Goal: Task Accomplishment & Management: Manage account settings

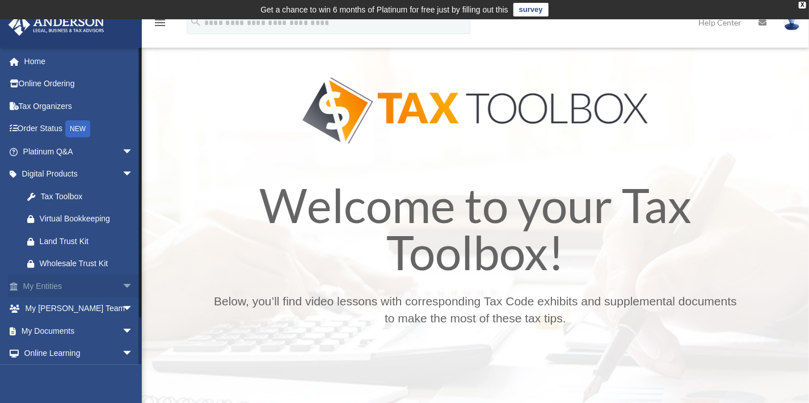
click at [122, 282] on span "arrow_drop_down" at bounding box center [133, 285] width 23 height 23
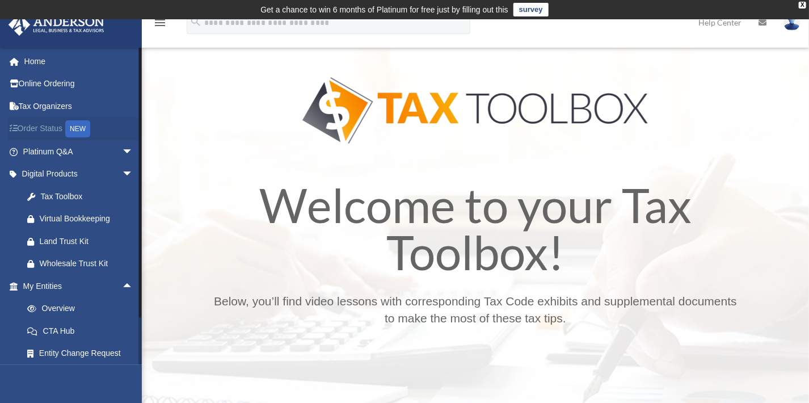
click at [76, 129] on div "NEW" at bounding box center [77, 128] width 25 height 17
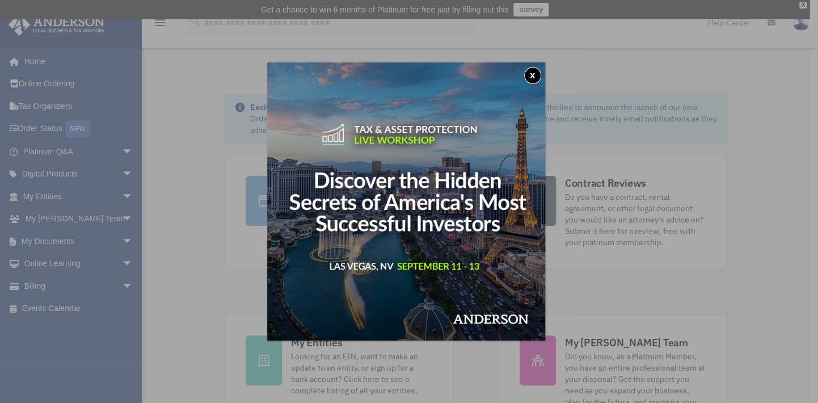
click at [536, 77] on button "x" at bounding box center [532, 75] width 17 height 17
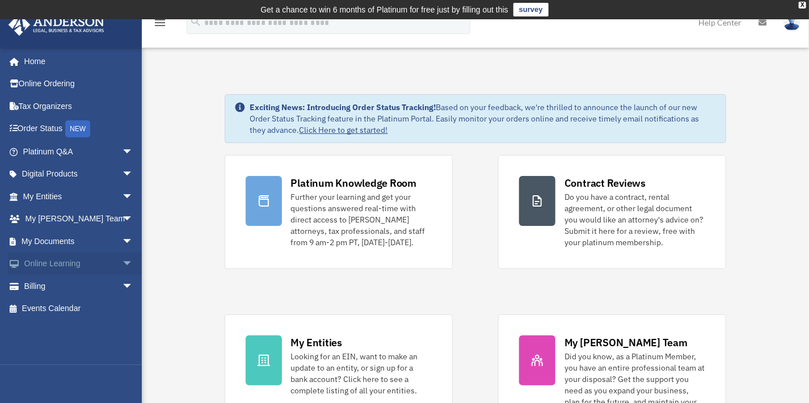
click at [122, 263] on span "arrow_drop_down" at bounding box center [133, 263] width 23 height 23
click at [122, 263] on span "arrow_drop_up" at bounding box center [133, 263] width 23 height 23
click at [31, 289] on link "Billing arrow_drop_down" at bounding box center [79, 285] width 142 height 23
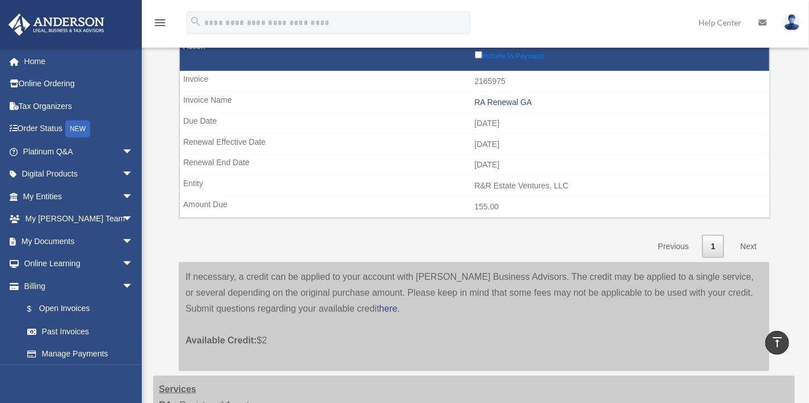
scroll to position [167, 0]
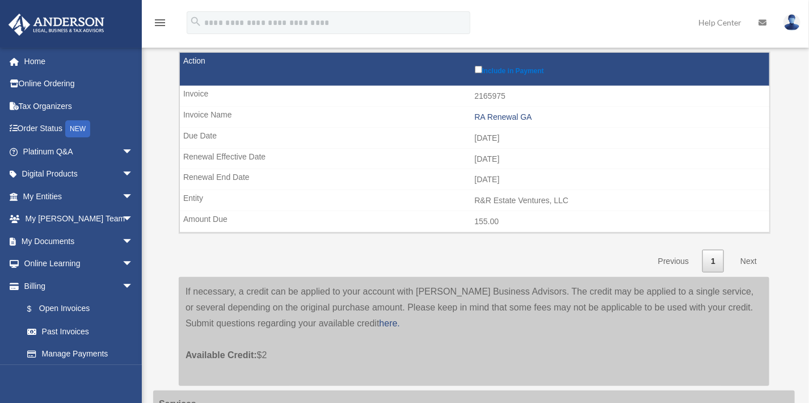
click at [744, 262] on link "Next" at bounding box center [748, 261] width 33 height 23
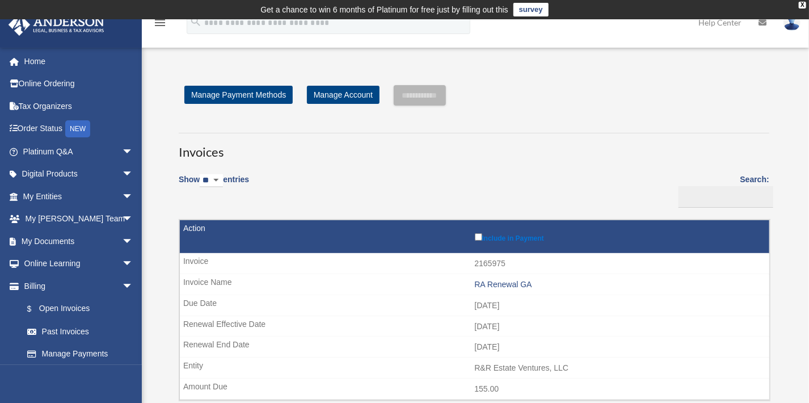
scroll to position [0, 0]
click at [271, 92] on link "Manage Payment Methods" at bounding box center [238, 95] width 108 height 18
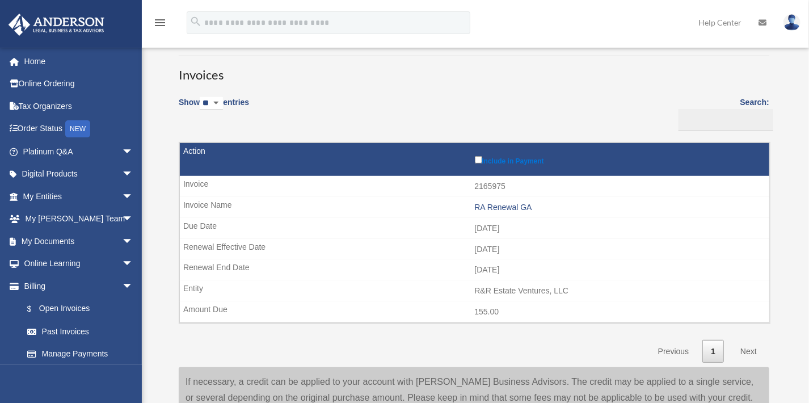
scroll to position [99, 0]
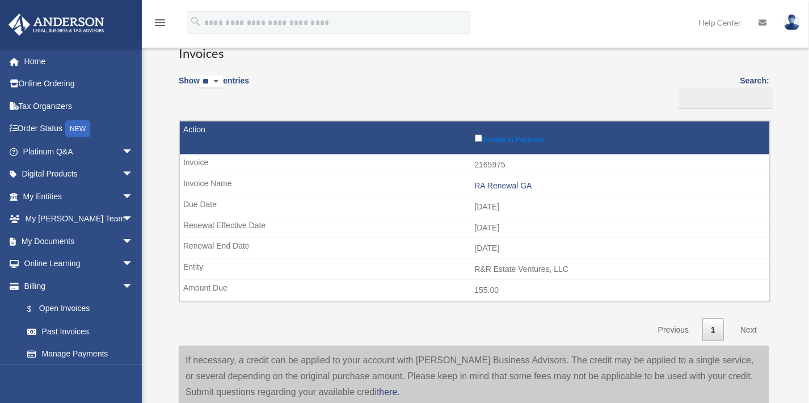
click at [475, 142] on label "Include in Payment" at bounding box center [619, 137] width 289 height 11
click at [749, 327] on link "Next" at bounding box center [748, 329] width 33 height 23
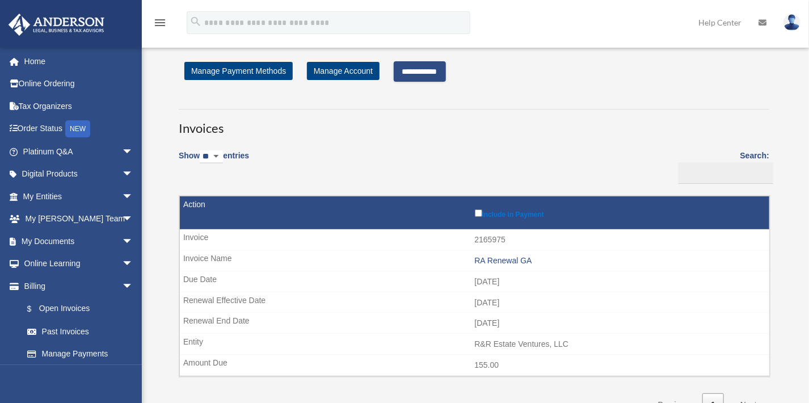
scroll to position [0, 0]
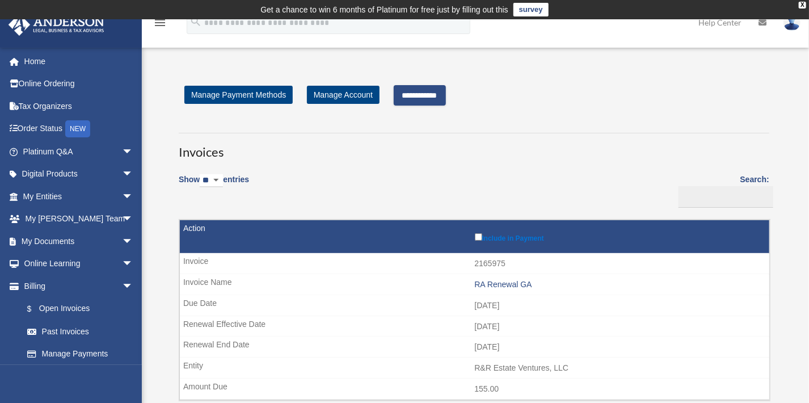
click at [429, 92] on input "**********" at bounding box center [420, 95] width 52 height 20
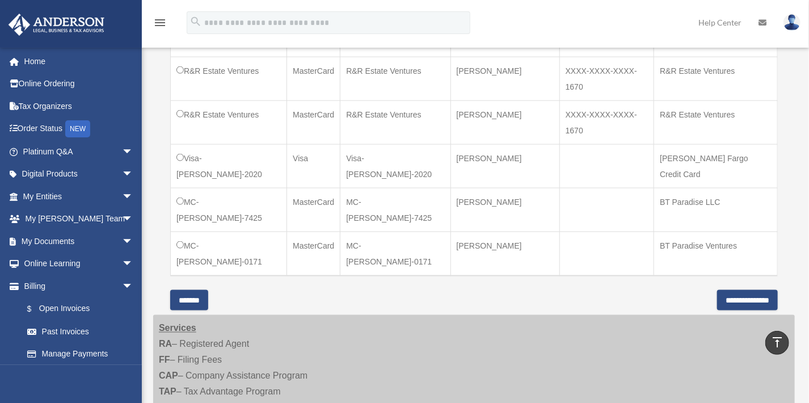
scroll to position [698, 0]
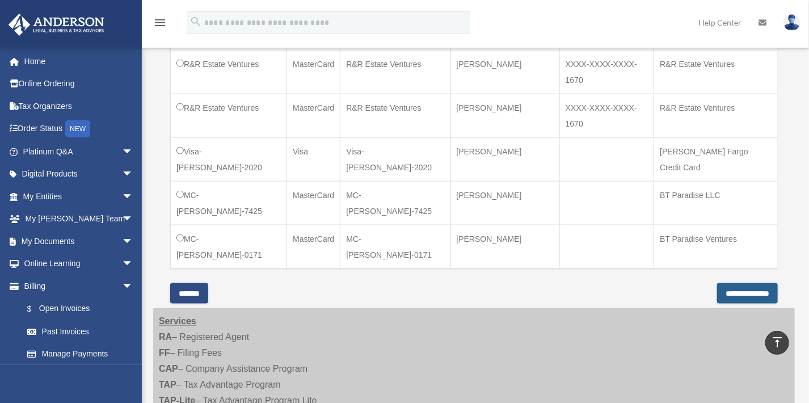
click at [718, 283] on input "**********" at bounding box center [747, 293] width 61 height 20
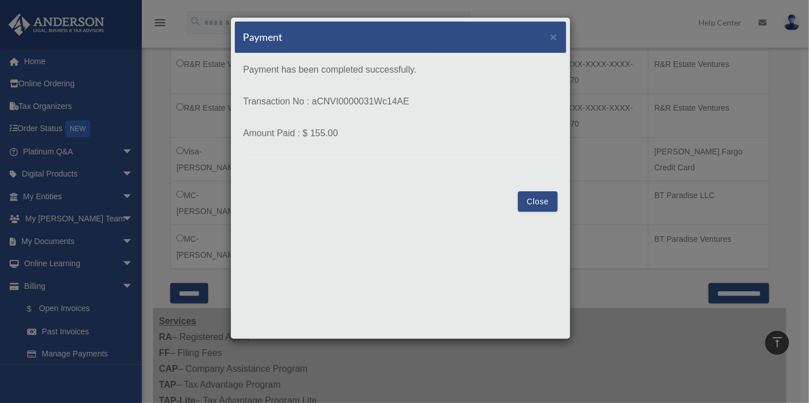
click at [529, 204] on button "Close" at bounding box center [537, 201] width 39 height 20
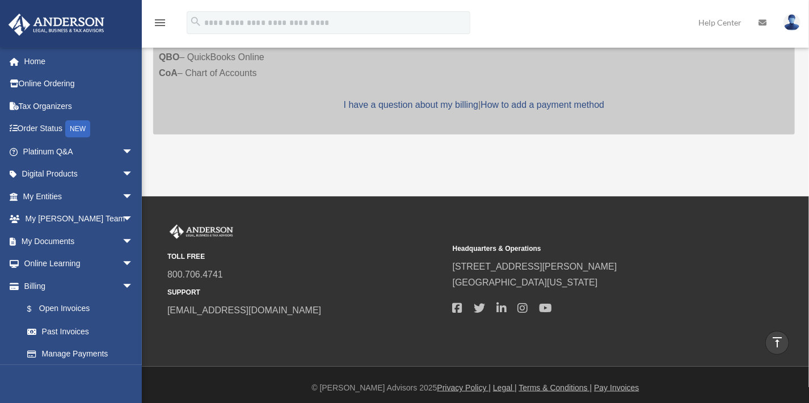
scroll to position [488, 0]
